Goal: Information Seeking & Learning: Understand process/instructions

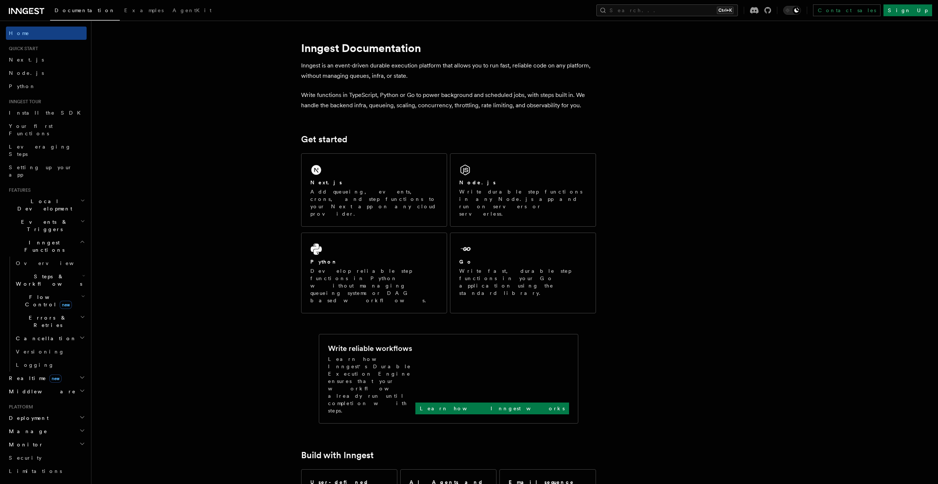
click at [346, 52] on h1 "Inngest Documentation" at bounding box center [448, 47] width 295 height 13
click at [395, 69] on p "Inngest is an event-driven durable execution platform that allows you to run fa…" at bounding box center [448, 70] width 295 height 21
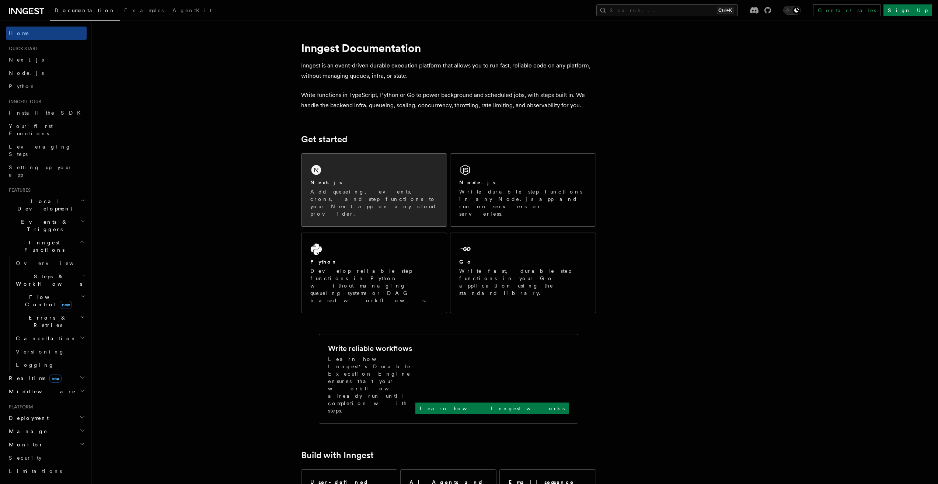
click at [346, 179] on div "Next.js" at bounding box center [373, 183] width 127 height 8
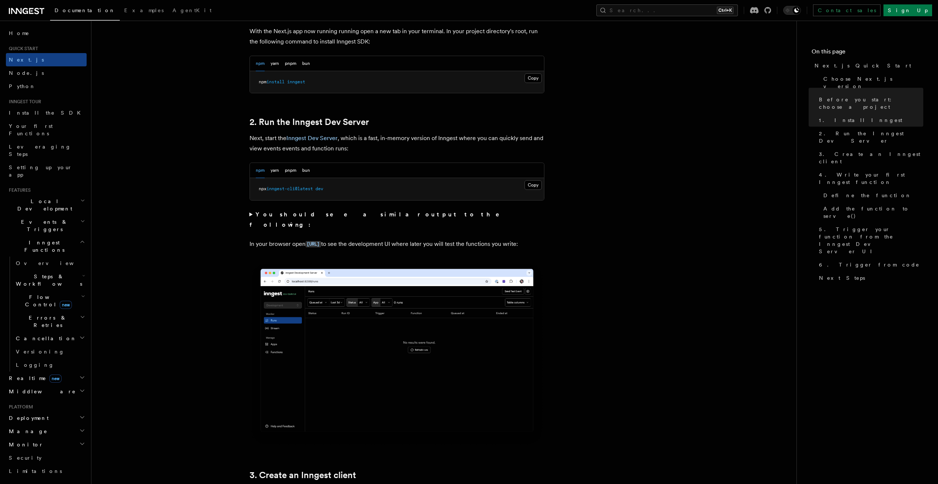
scroll to position [553, 0]
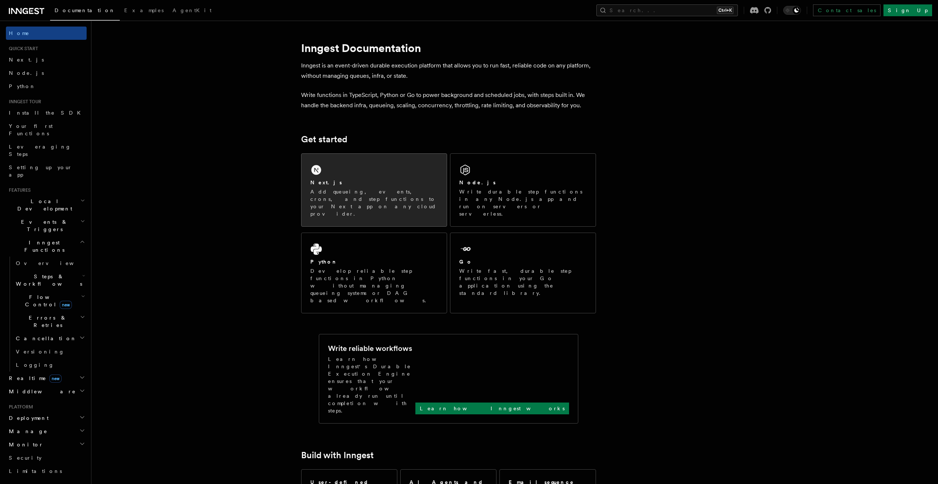
click at [368, 198] on p "Add queueing, events, crons, and step functions to your Next app on any cloud p…" at bounding box center [373, 202] width 127 height 29
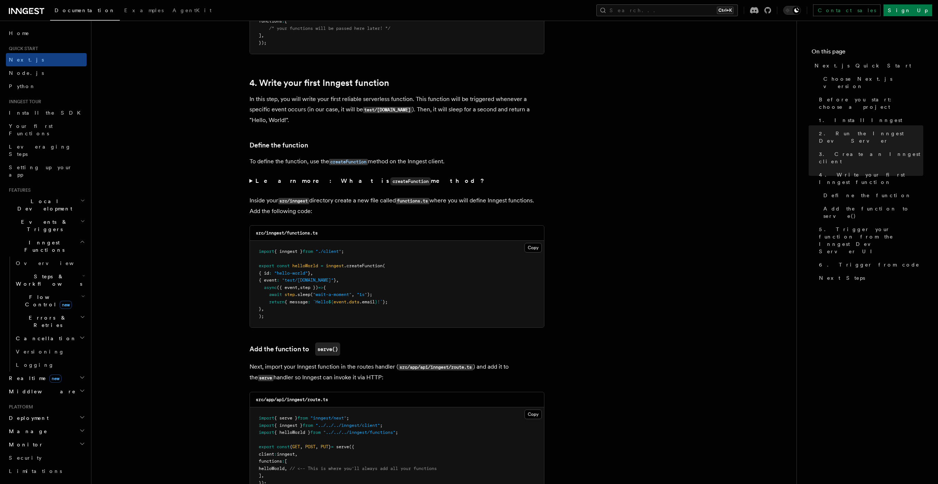
scroll to position [1142, 0]
click at [325, 81] on link "4. Write your first Inngest function" at bounding box center [319, 82] width 140 height 10
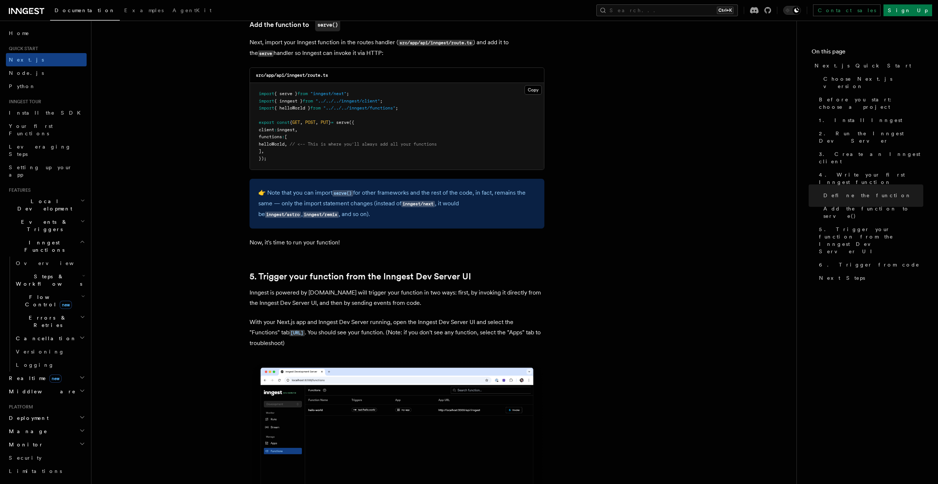
scroll to position [301, 0]
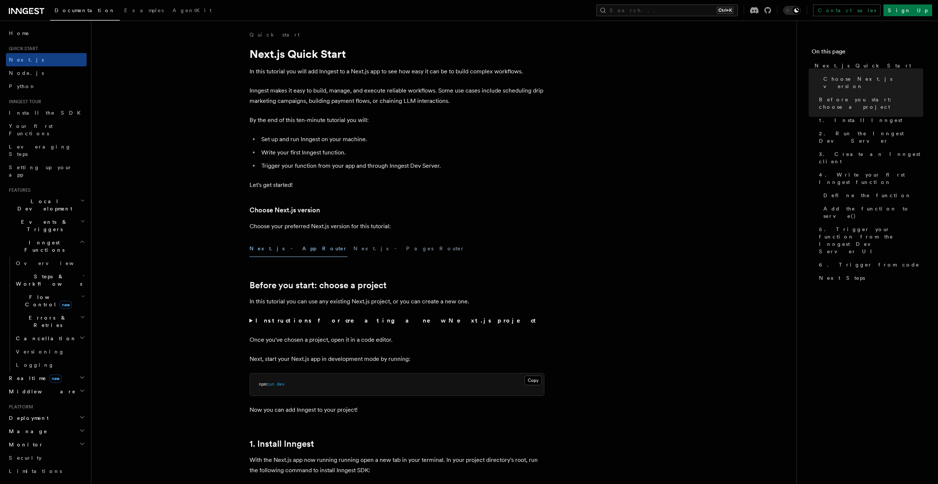
click at [76, 8] on span "Documentation" at bounding box center [85, 10] width 61 height 6
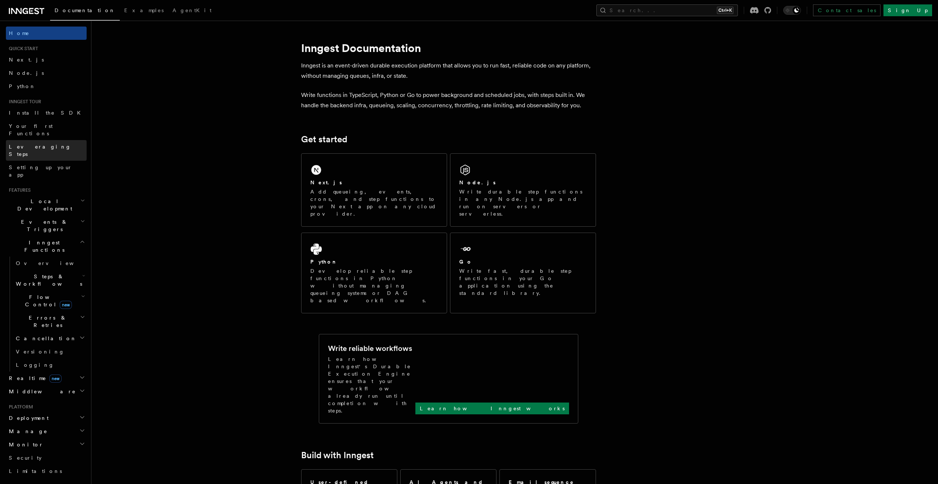
click at [21, 145] on link "Leveraging Steps" at bounding box center [46, 150] width 81 height 21
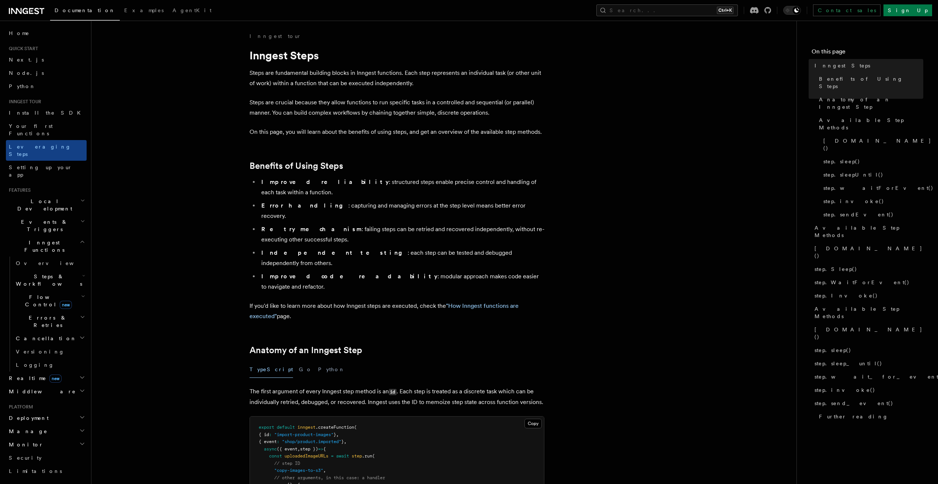
click at [27, 374] on span "Realtime new" at bounding box center [34, 377] width 56 height 7
click at [26, 388] on span "Overview" at bounding box center [54, 391] width 76 height 7
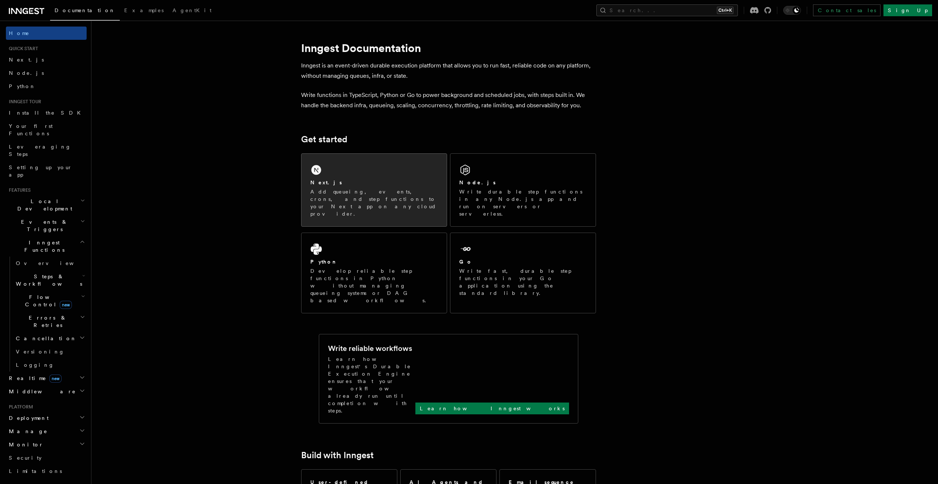
click at [351, 186] on div "Next.js" at bounding box center [373, 183] width 127 height 8
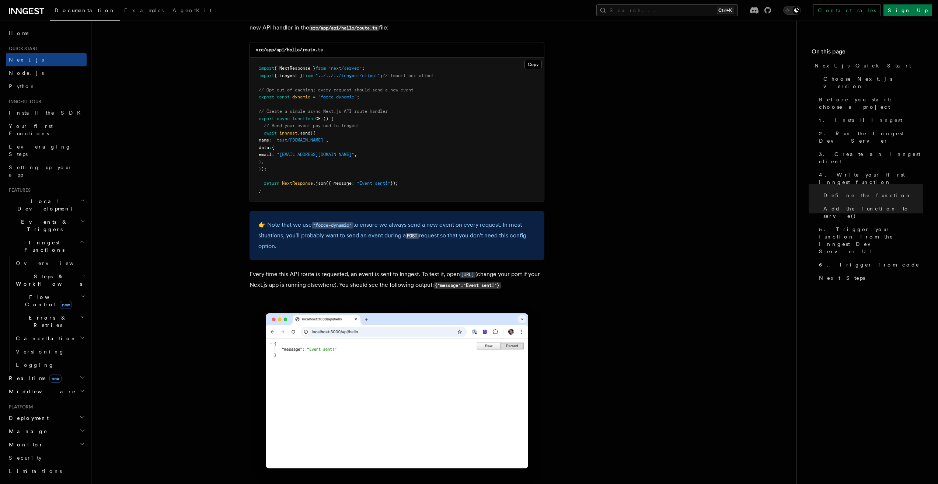
scroll to position [4479, 0]
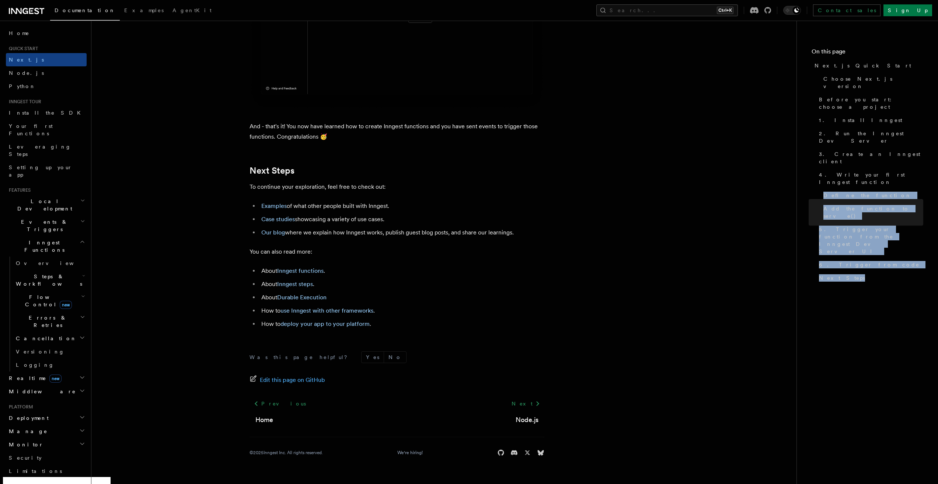
drag, startPoint x: 937, startPoint y: 450, endPoint x: 931, endPoint y: 142, distance: 307.7
click at [931, 142] on nav "On this page Next.js Quick Start Choose Next.js version Before you start: choos…" at bounding box center [866, 252] width 141 height 463
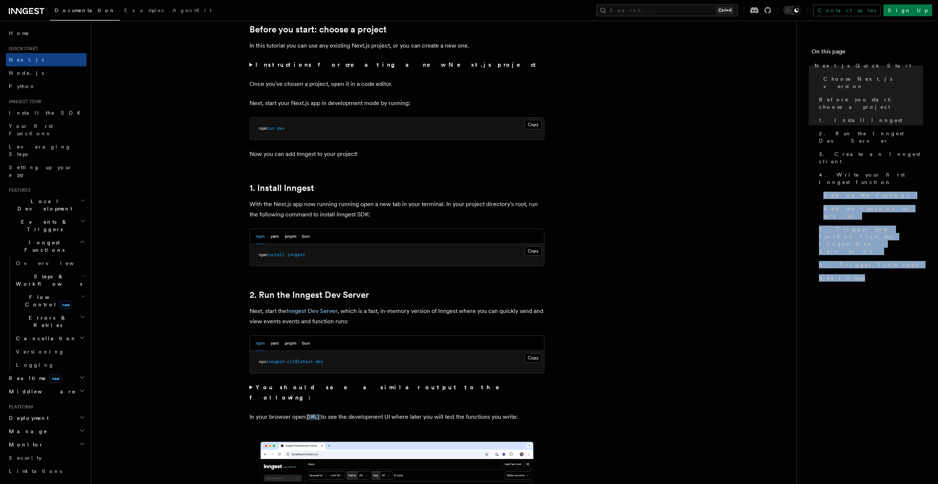
scroll to position [410, 0]
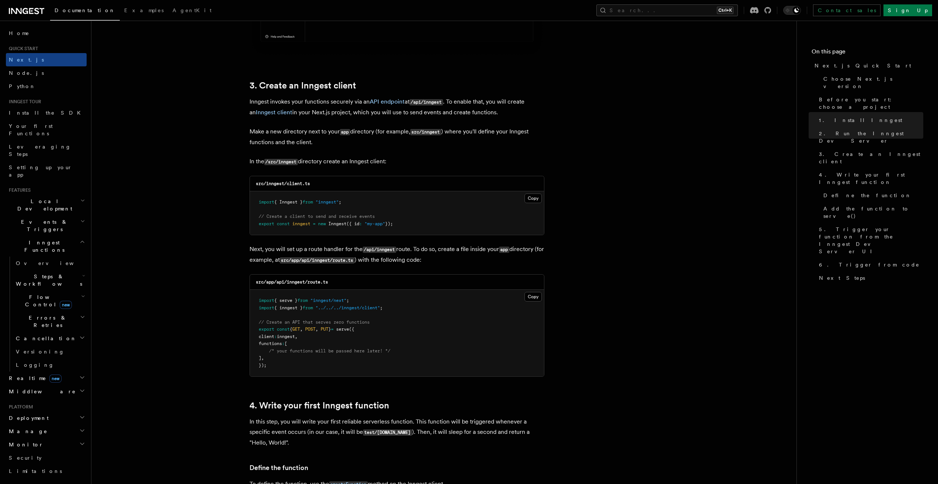
scroll to position [852, 0]
